Goal: Connect with others: Participate in discussion

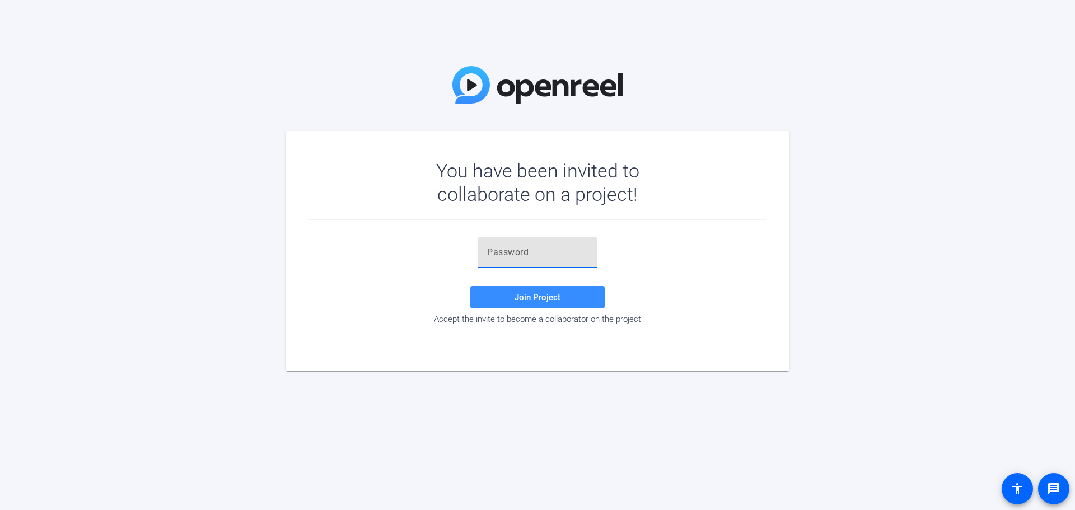
click at [524, 246] on input "text" at bounding box center [537, 252] width 101 height 13
paste input "xaX,h["
type input "xaX,h["
click at [554, 301] on span "Join Project" at bounding box center [538, 297] width 46 height 10
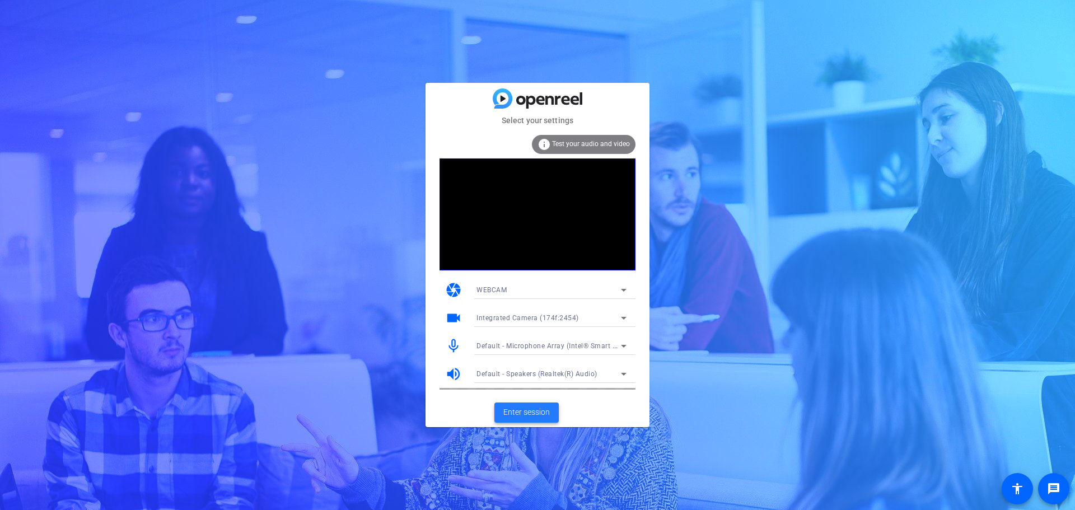
click at [545, 414] on span "Enter session" at bounding box center [526, 413] width 46 height 12
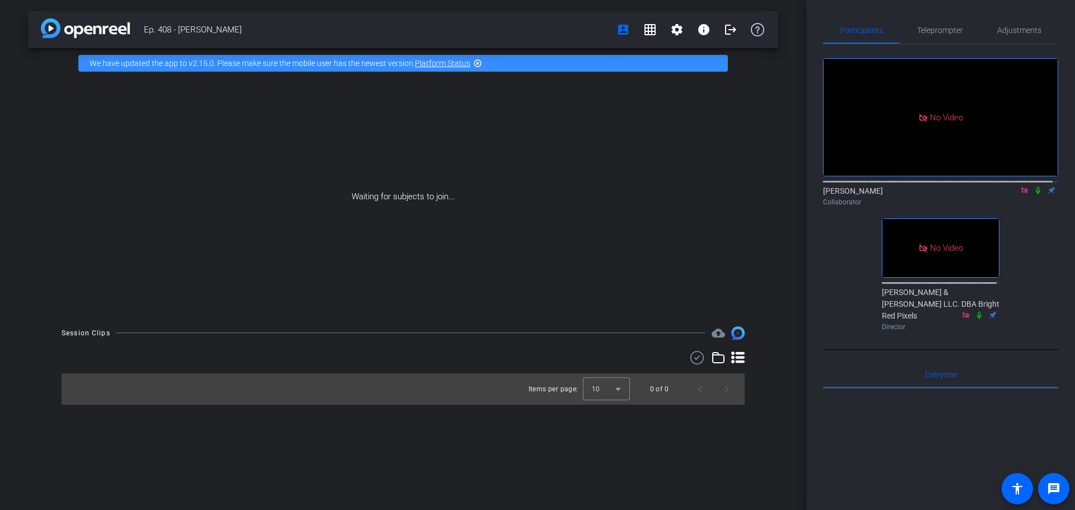
click at [1034, 194] on icon at bounding box center [1038, 190] width 9 height 8
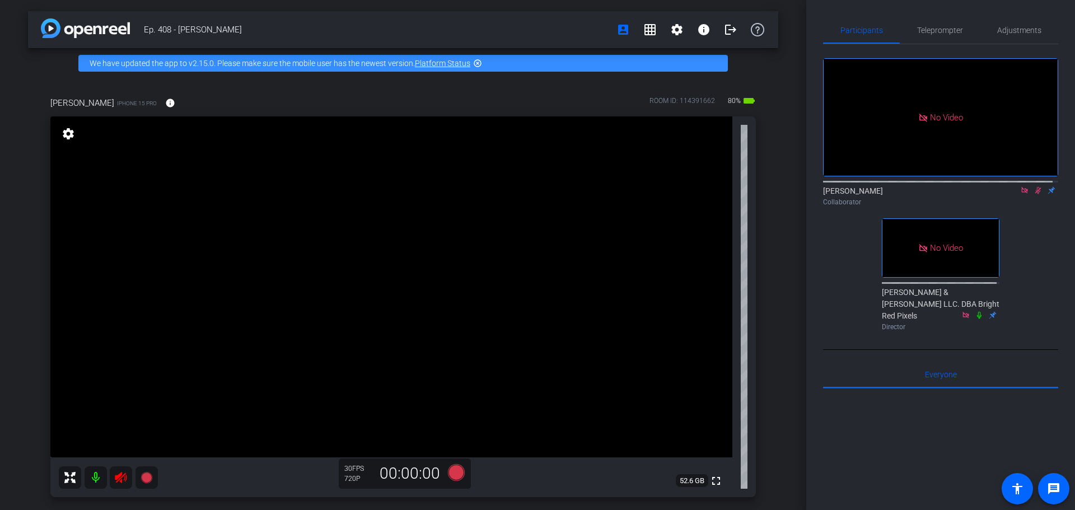
click at [1034, 194] on icon at bounding box center [1038, 190] width 9 height 8
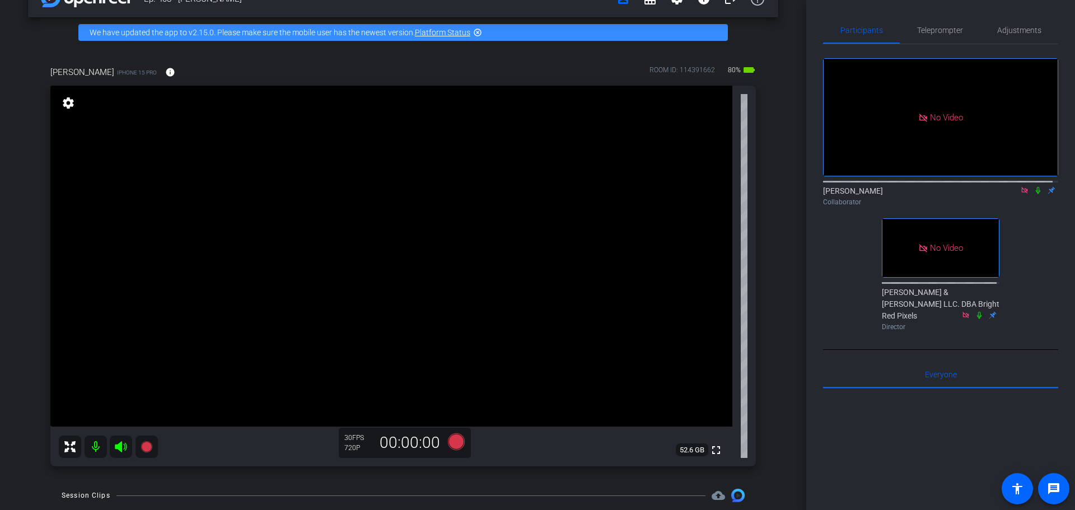
scroll to position [56, 0]
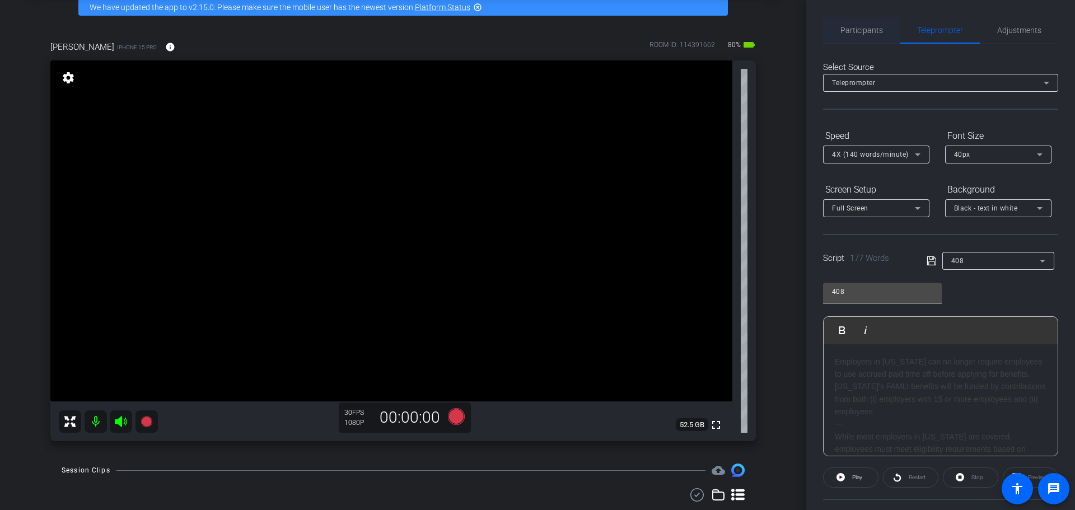
click at [867, 32] on span "Participants" at bounding box center [862, 30] width 43 height 8
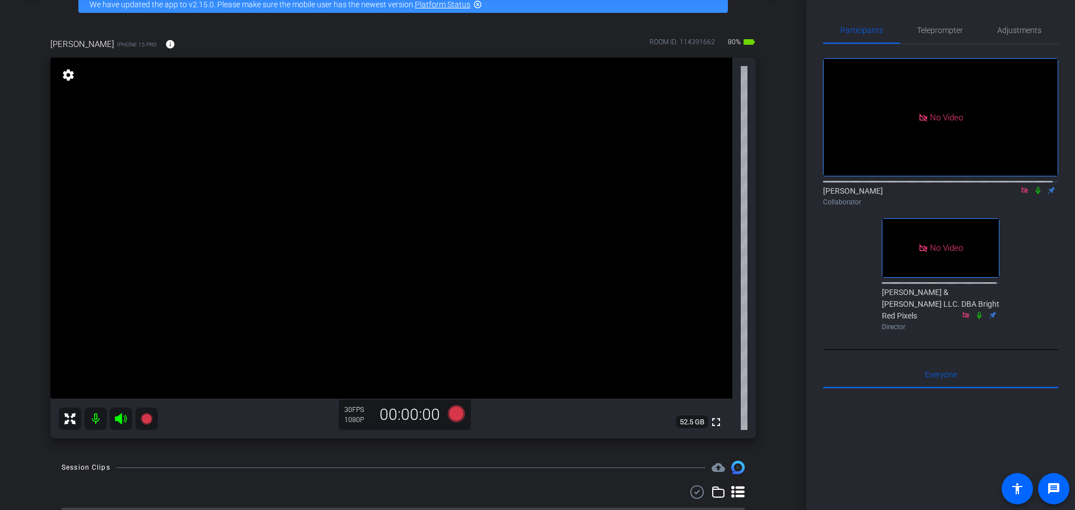
scroll to position [32, 0]
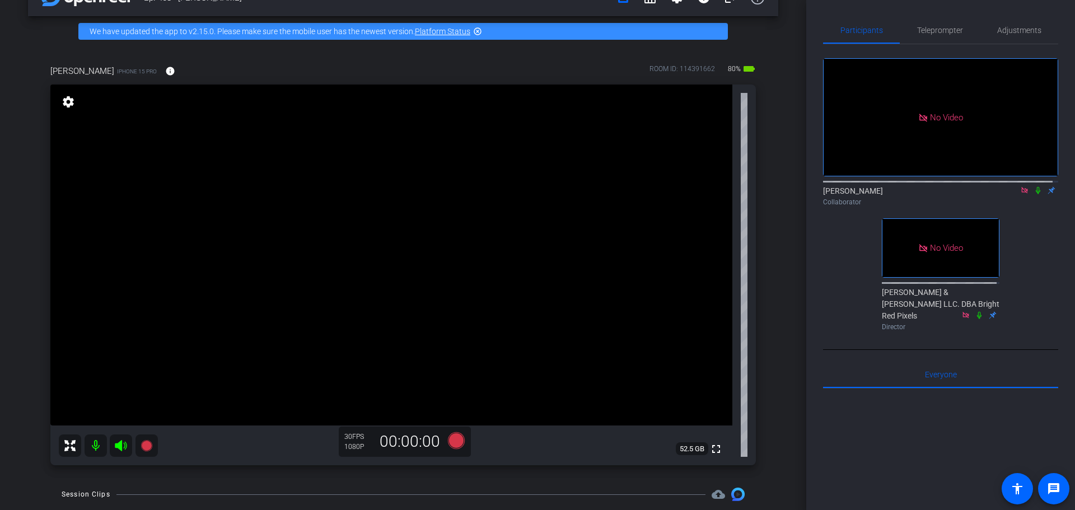
click at [1034, 186] on icon at bounding box center [1038, 190] width 9 height 8
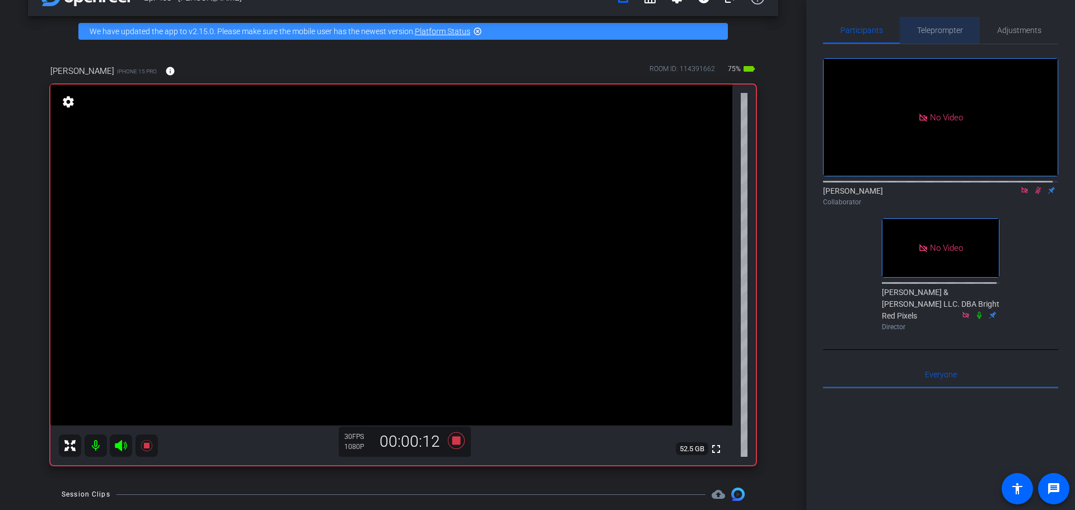
click at [937, 27] on span "Teleprompter" at bounding box center [940, 30] width 46 height 8
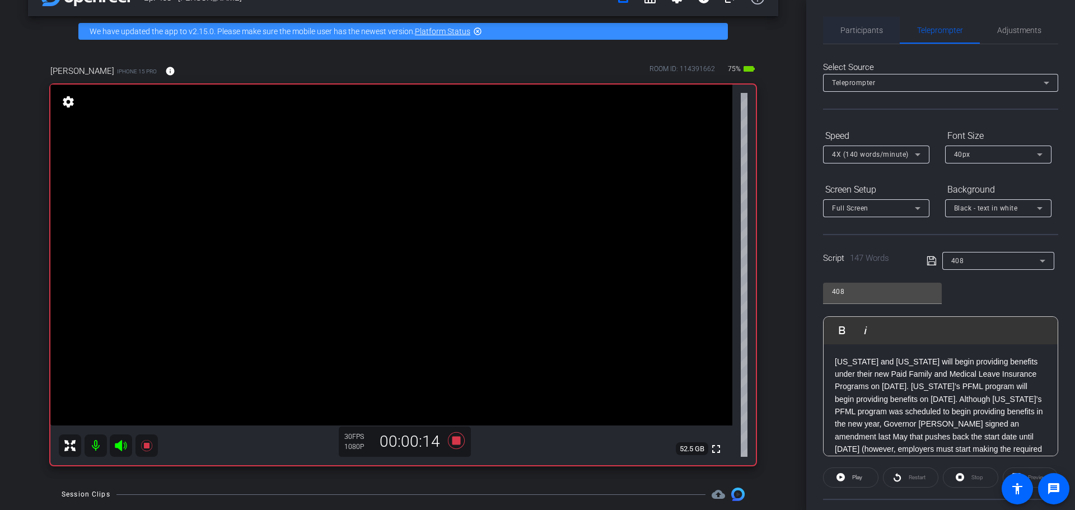
click at [863, 29] on span "Participants" at bounding box center [862, 30] width 43 height 8
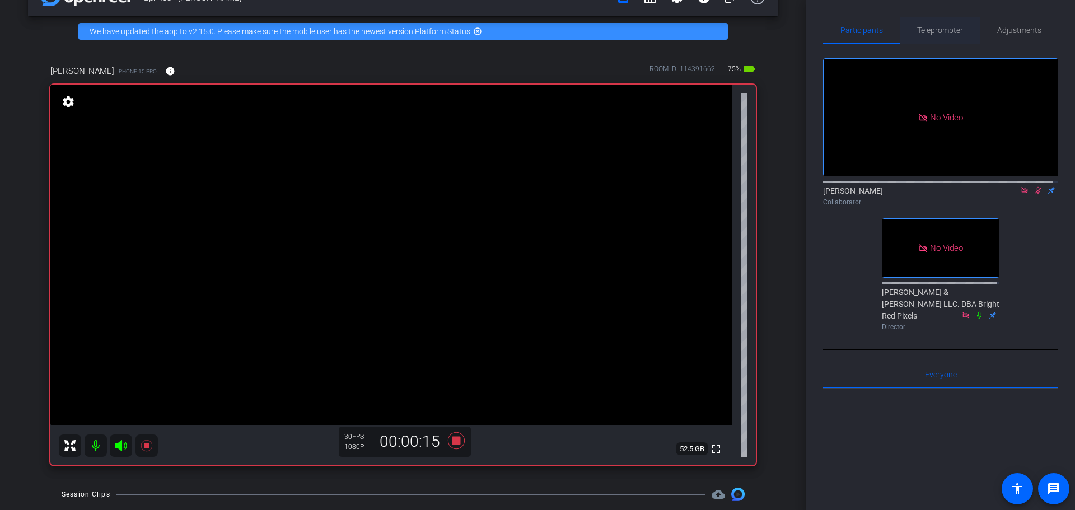
click at [924, 27] on span "Teleprompter" at bounding box center [940, 30] width 46 height 8
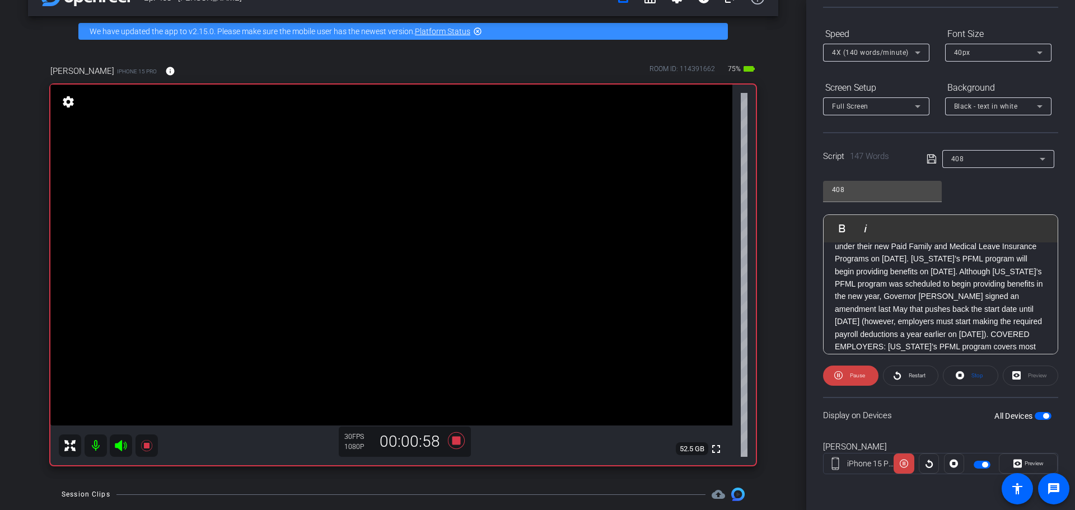
scroll to position [0, 0]
click at [1015, 376] on div "Preview" at bounding box center [1030, 376] width 55 height 20
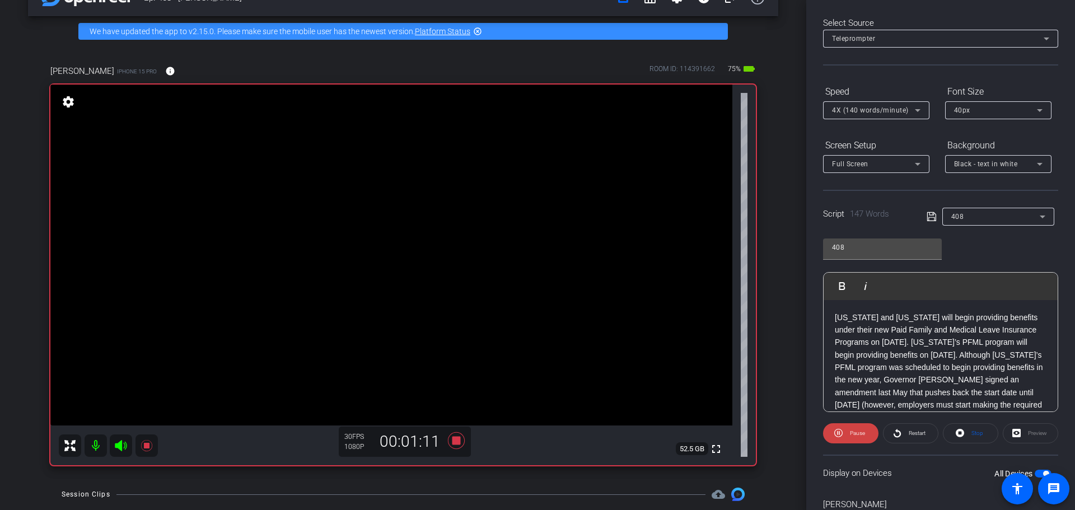
scroll to position [102, 0]
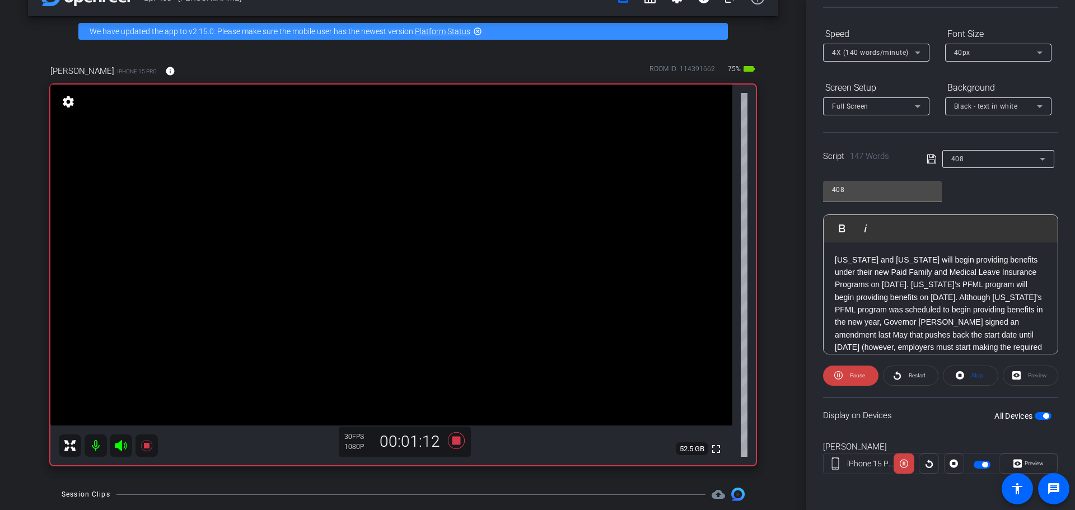
click at [1012, 376] on div "Preview" at bounding box center [1030, 376] width 55 height 20
click at [1013, 376] on div "Preview" at bounding box center [1030, 376] width 55 height 20
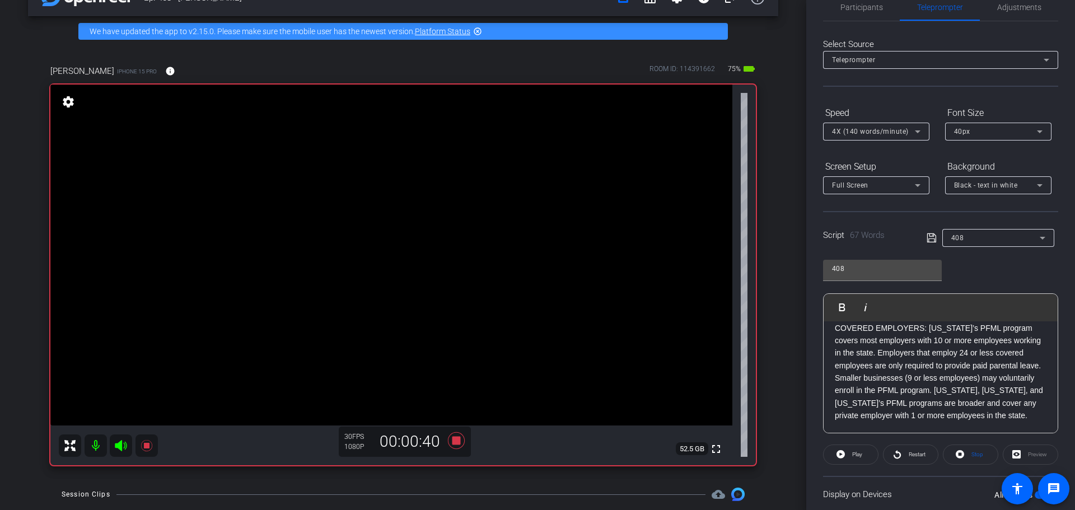
scroll to position [0, 0]
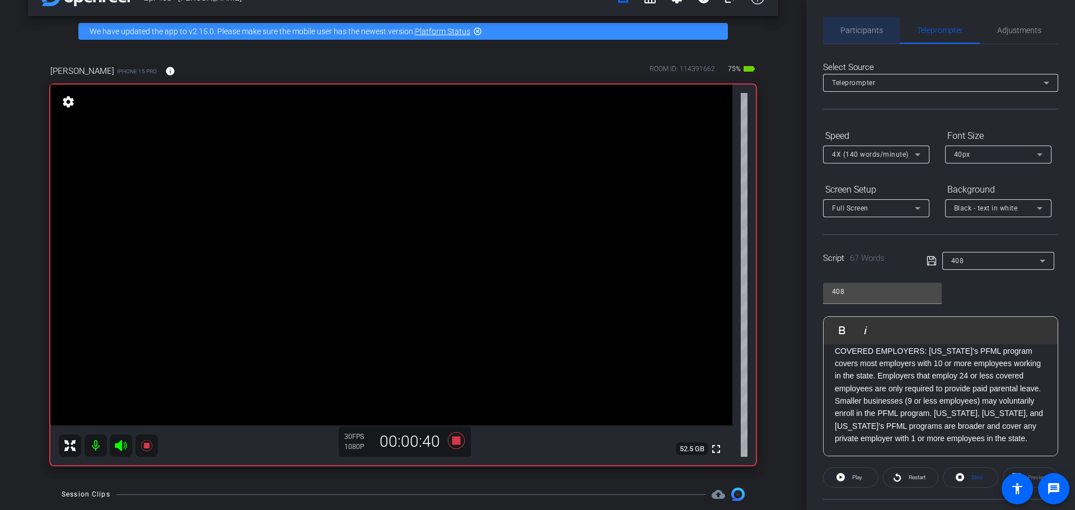
click at [868, 26] on span "Participants" at bounding box center [862, 30] width 43 height 8
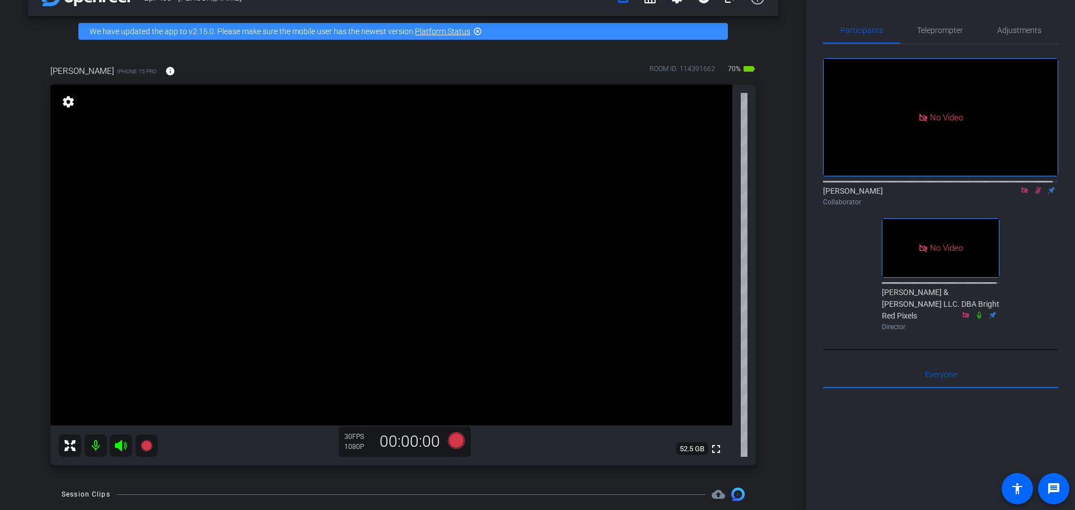
click at [1035, 187] on icon at bounding box center [1038, 190] width 6 height 7
click at [1034, 186] on icon at bounding box center [1038, 190] width 9 height 8
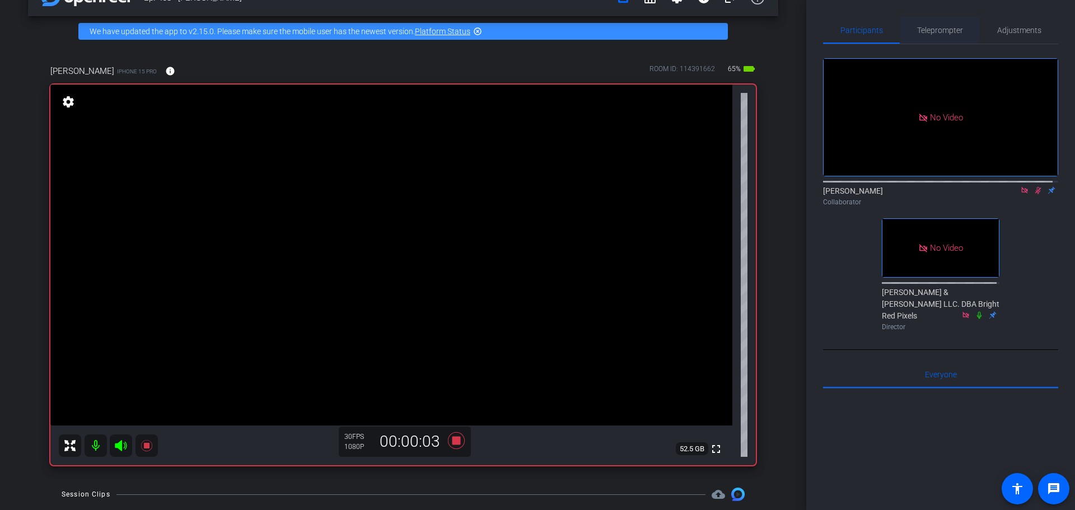
click at [952, 30] on span "Teleprompter" at bounding box center [940, 30] width 46 height 8
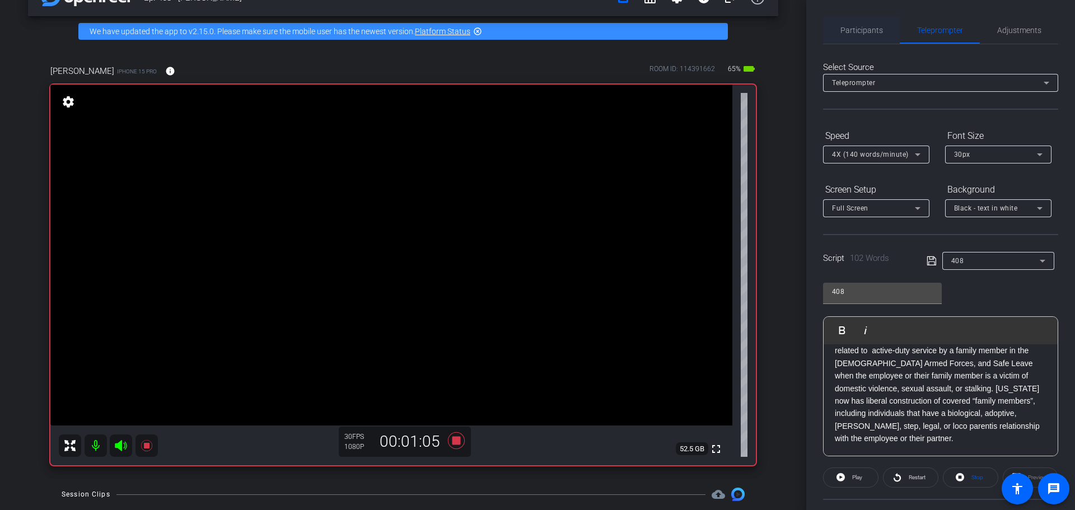
click at [881, 30] on span "Participants" at bounding box center [862, 30] width 43 height 8
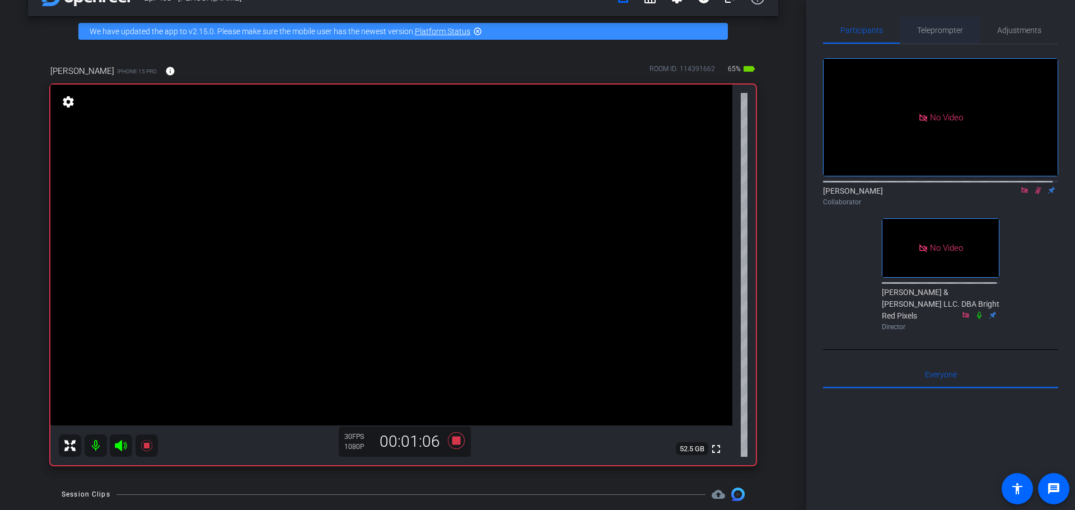
click at [938, 24] on span "Teleprompter" at bounding box center [940, 30] width 46 height 27
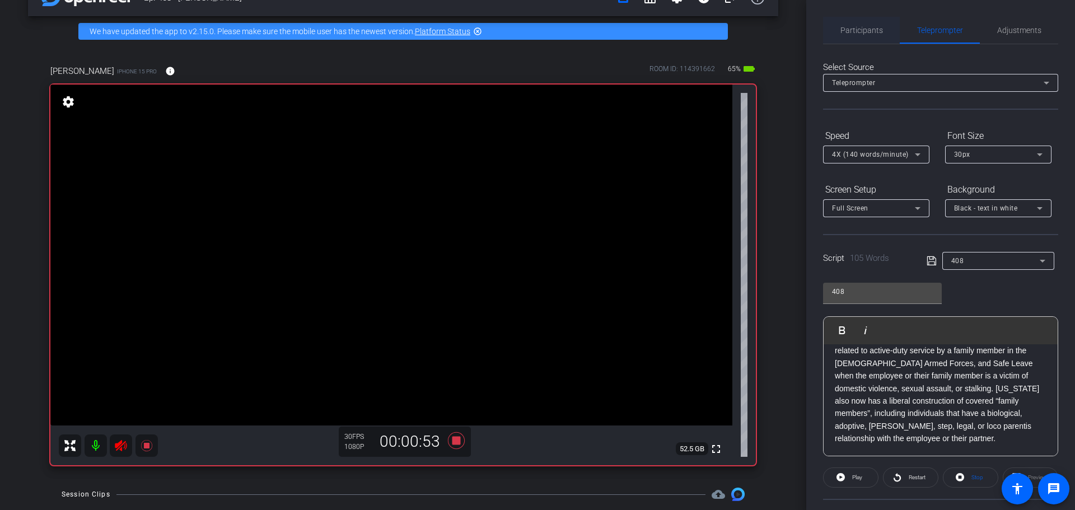
click at [860, 29] on span "Participants" at bounding box center [862, 30] width 43 height 8
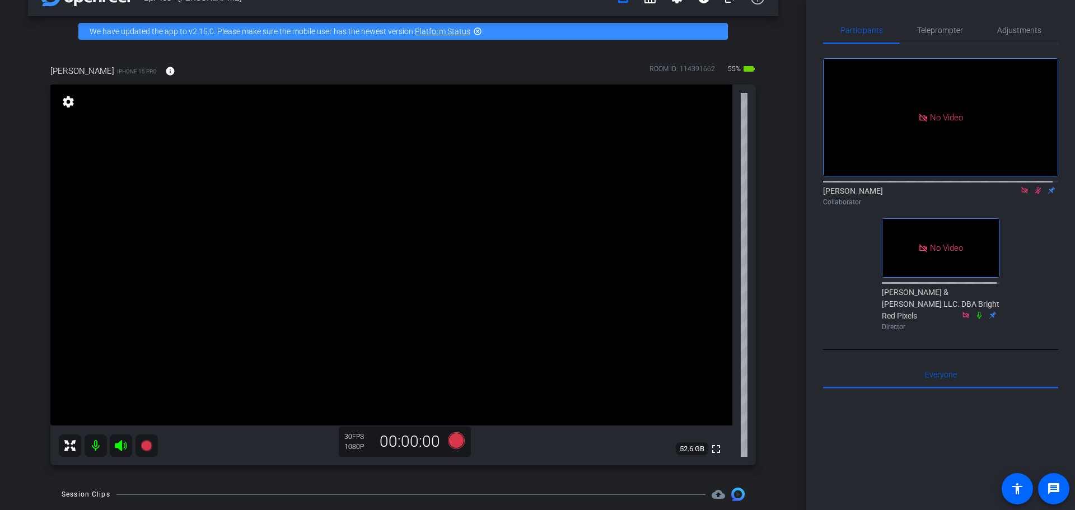
click at [1035, 186] on icon at bounding box center [1038, 190] width 9 height 8
